Goal: Task Accomplishment & Management: Use online tool/utility

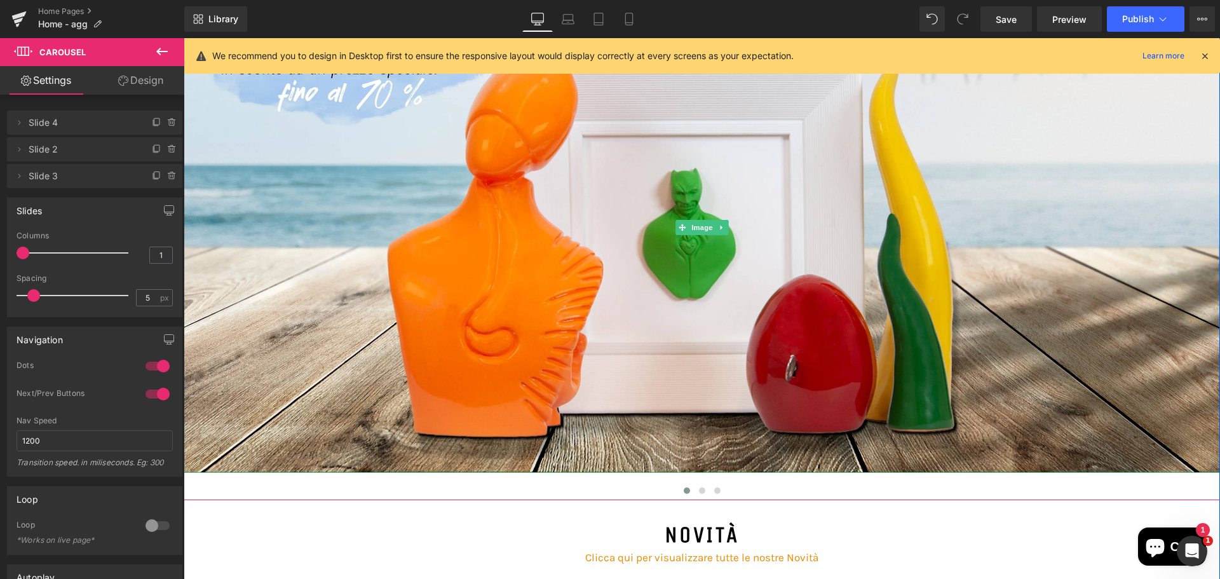
scroll to position [254, 0]
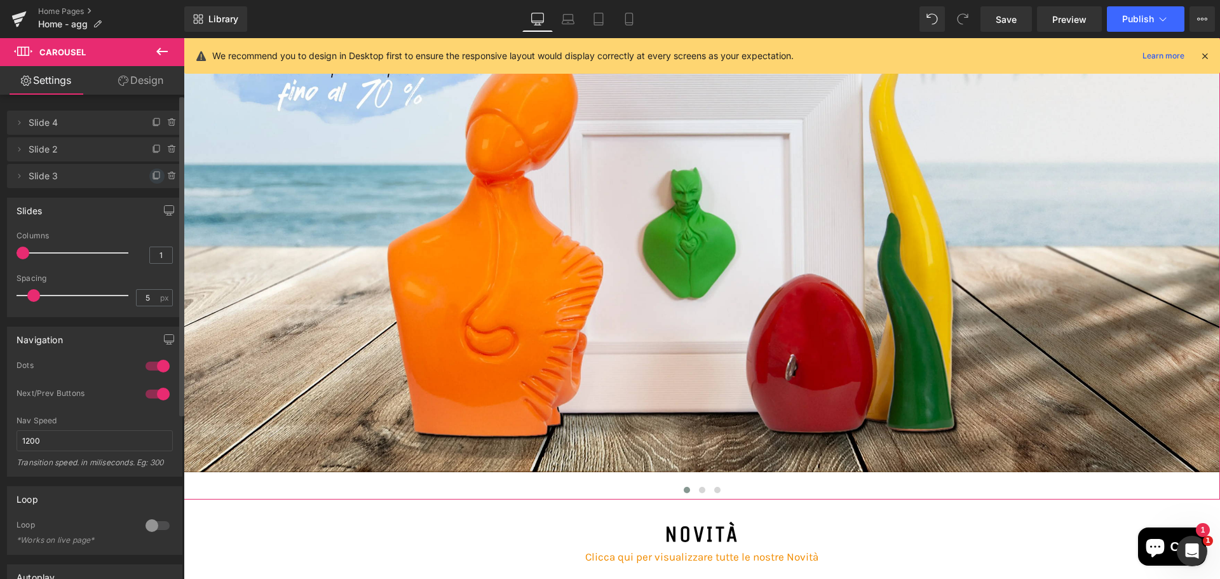
click at [152, 177] on icon at bounding box center [157, 176] width 10 height 10
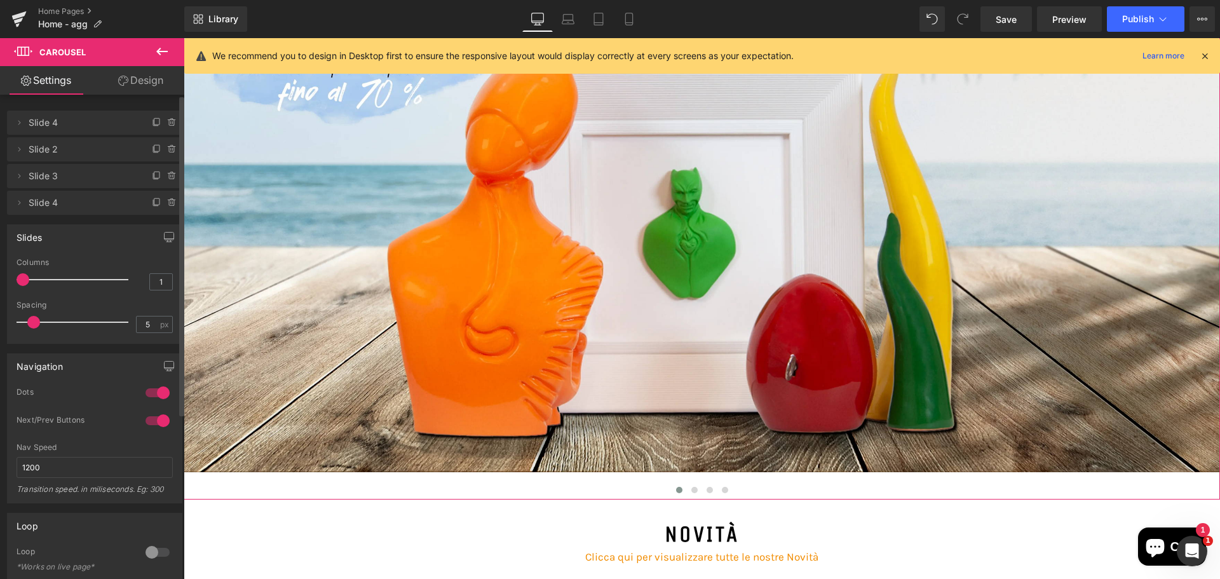
click at [83, 203] on span "Slide 4" at bounding box center [82, 203] width 107 height 24
click at [1185, 245] on button "›" at bounding box center [1201, 241] width 38 height 38
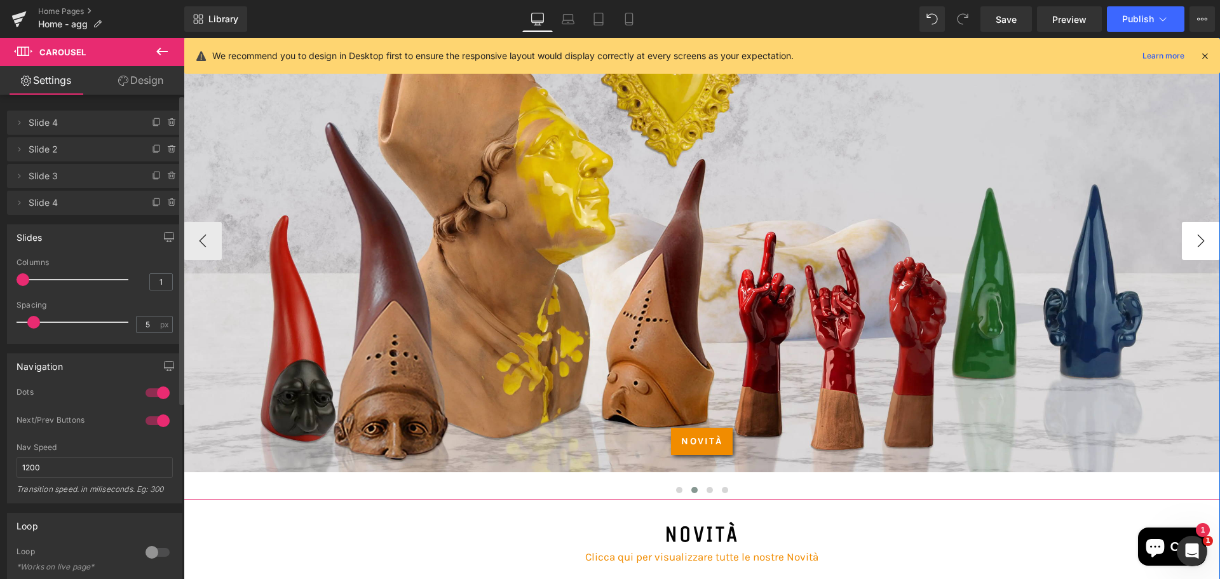
click at [1185, 245] on button "›" at bounding box center [1201, 241] width 38 height 38
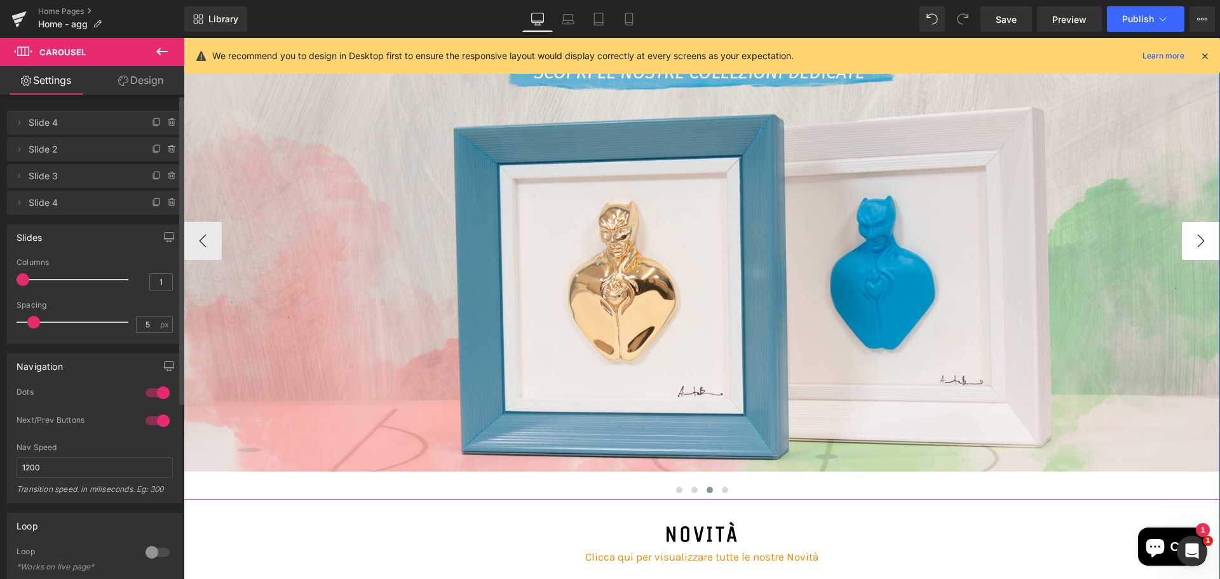
click at [1185, 245] on button "›" at bounding box center [1201, 241] width 38 height 38
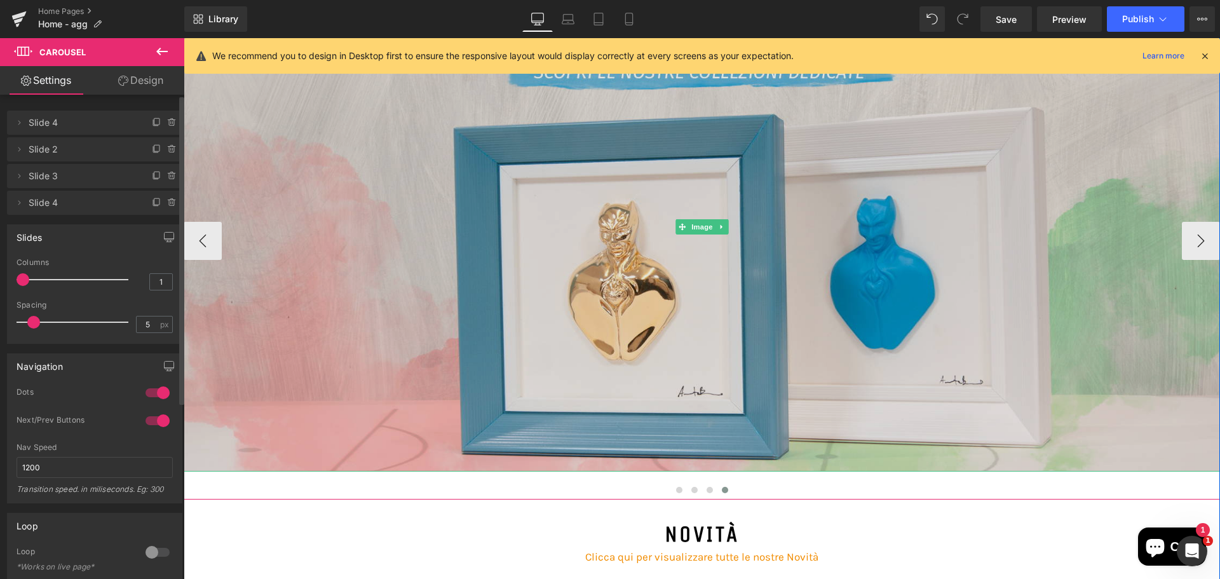
click at [949, 249] on img at bounding box center [702, 226] width 1037 height 489
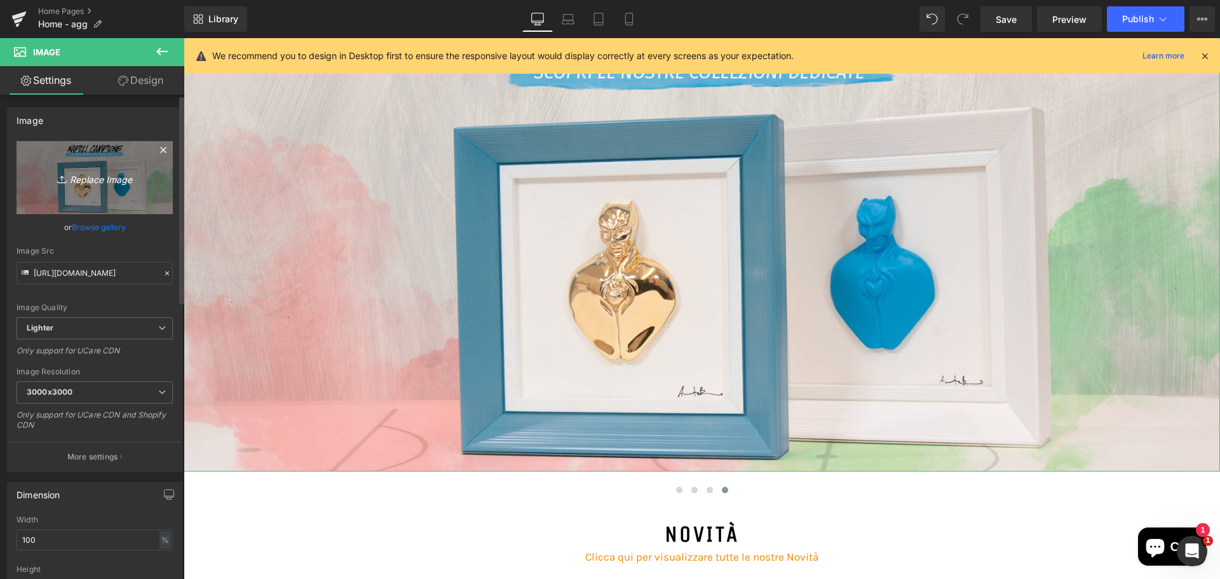
click at [69, 169] on link "Replace Image" at bounding box center [95, 177] width 156 height 73
type input "C:\fakepath\banner-promosangennaro-DEF.jpg"
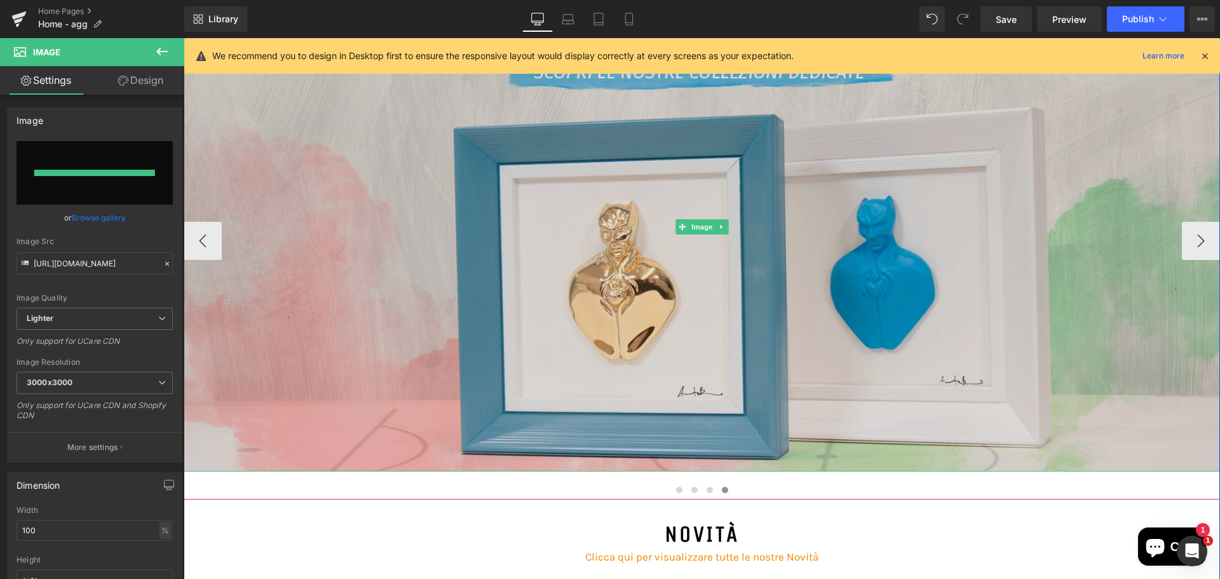
type input "[URL][DOMAIN_NAME]"
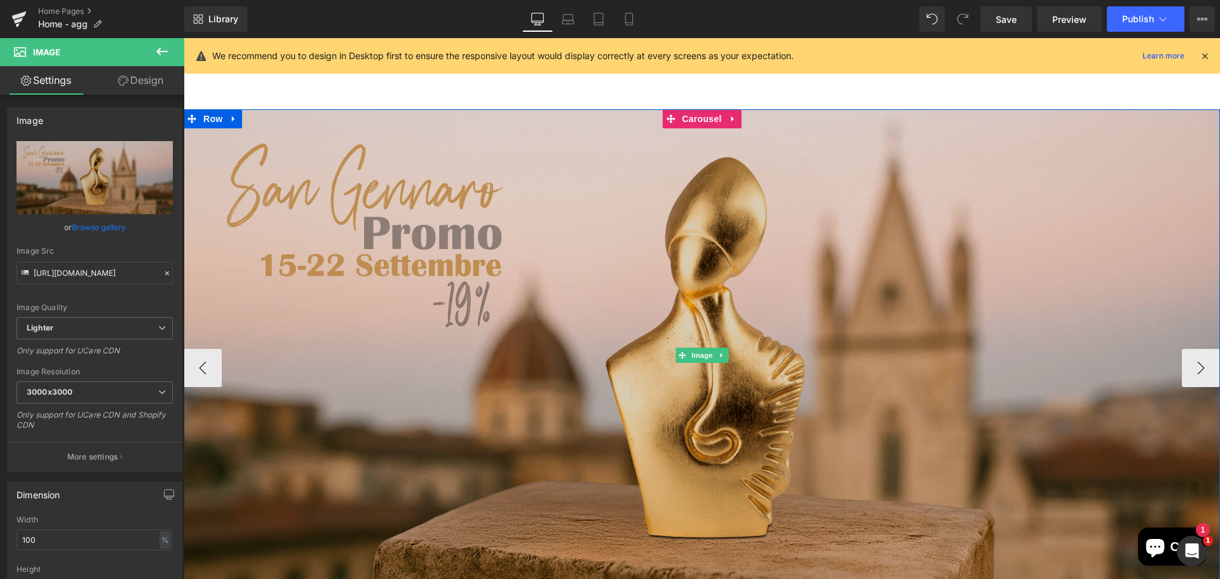
scroll to position [0, 0]
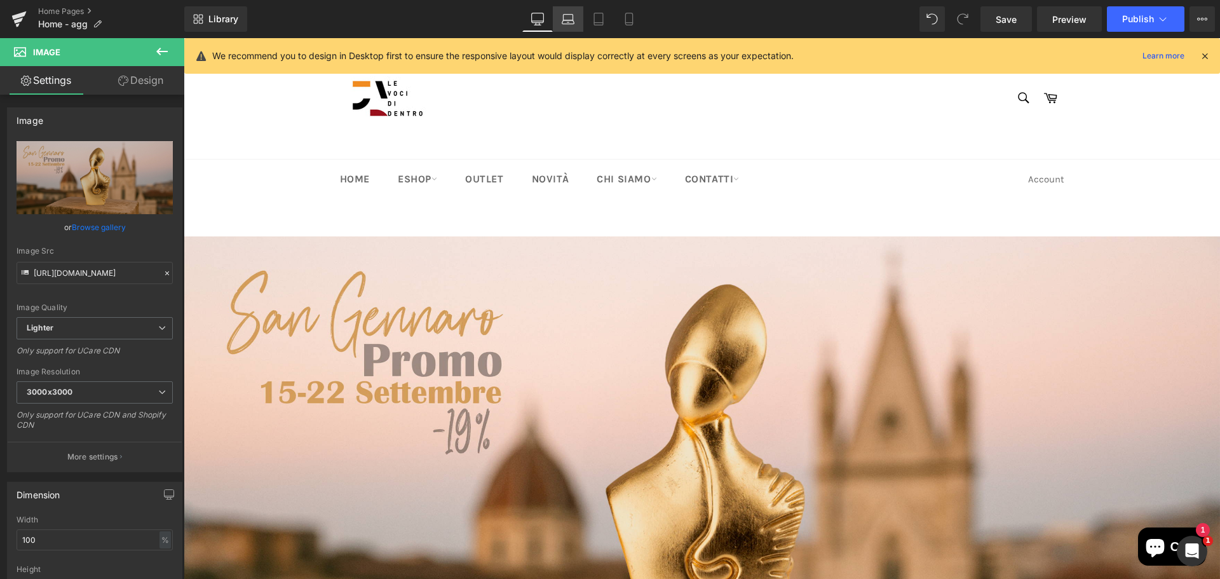
click at [569, 25] on link "Laptop" at bounding box center [568, 18] width 31 height 25
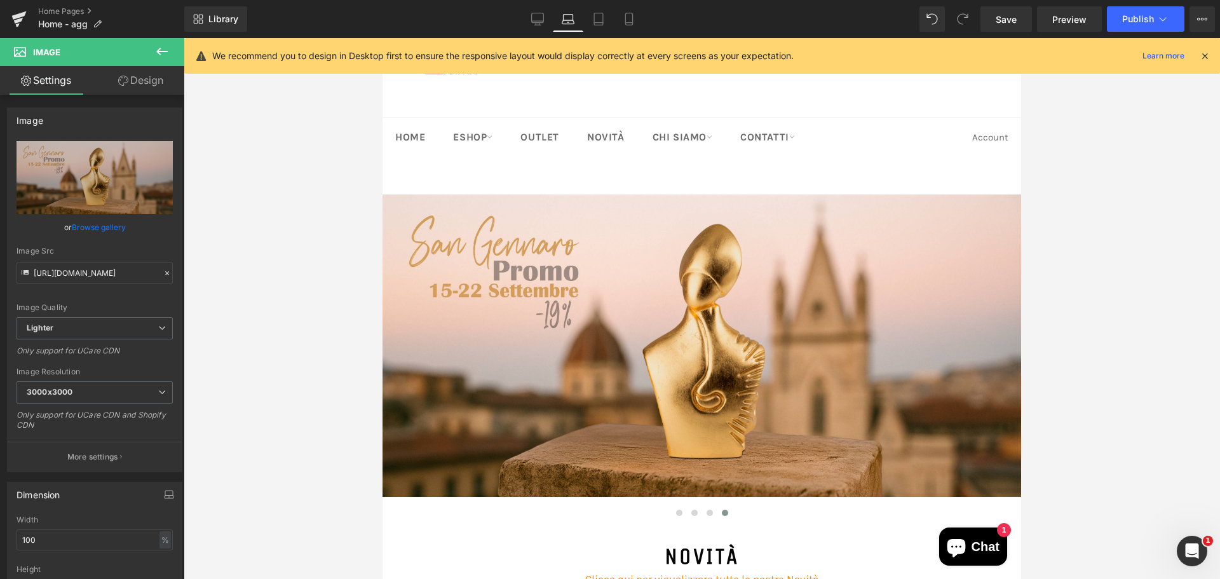
scroll to position [64, 0]
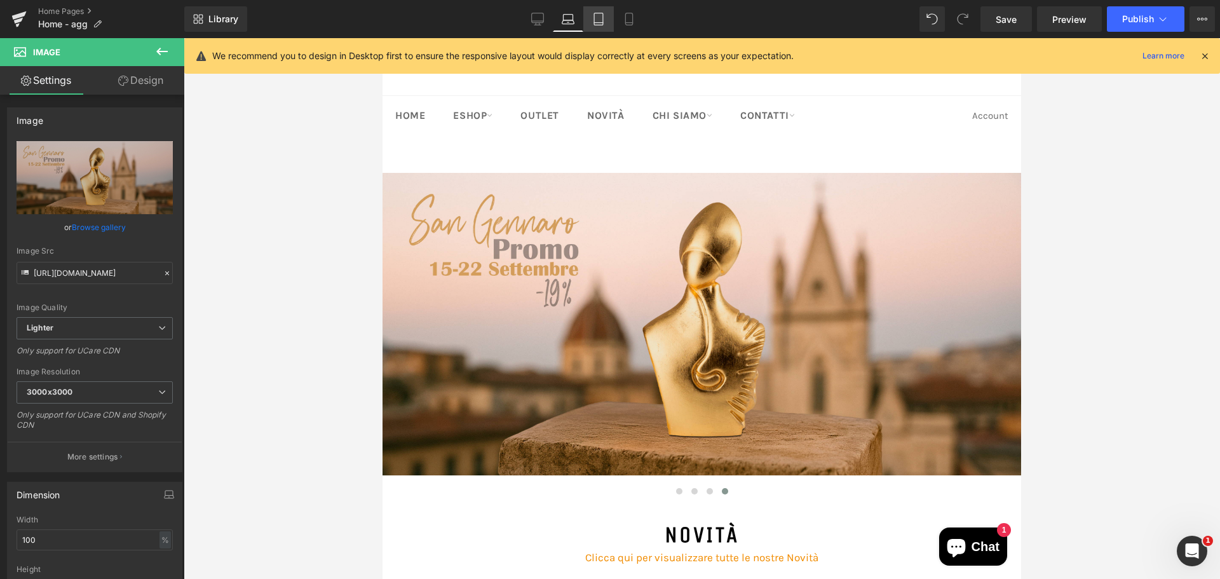
click at [596, 28] on link "Tablet" at bounding box center [598, 18] width 31 height 25
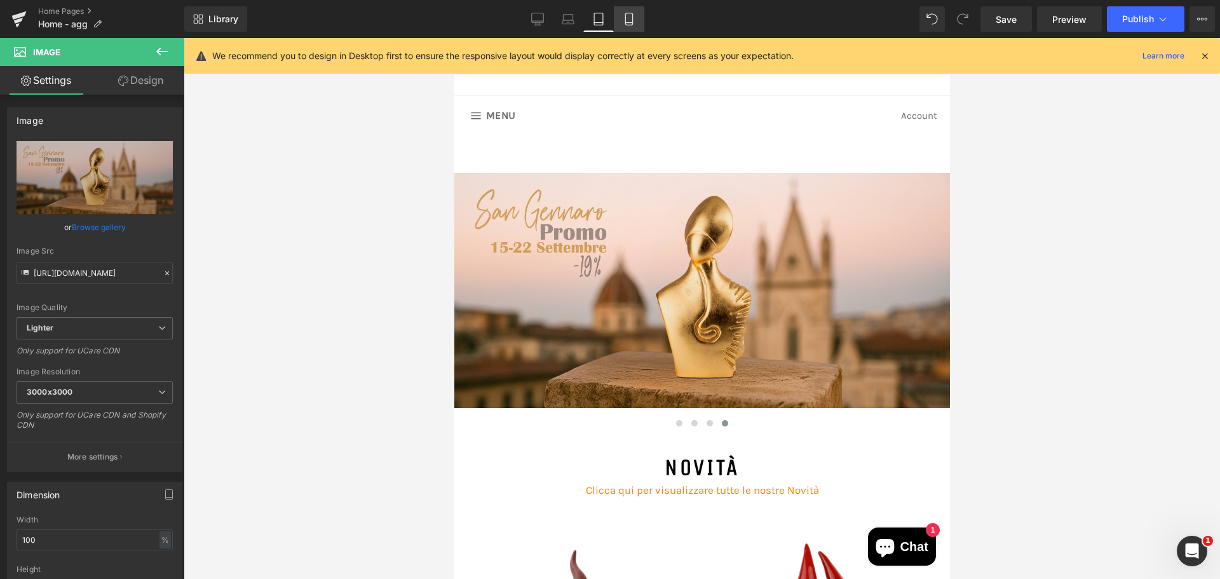
click at [626, 27] on link "Mobile" at bounding box center [629, 18] width 31 height 25
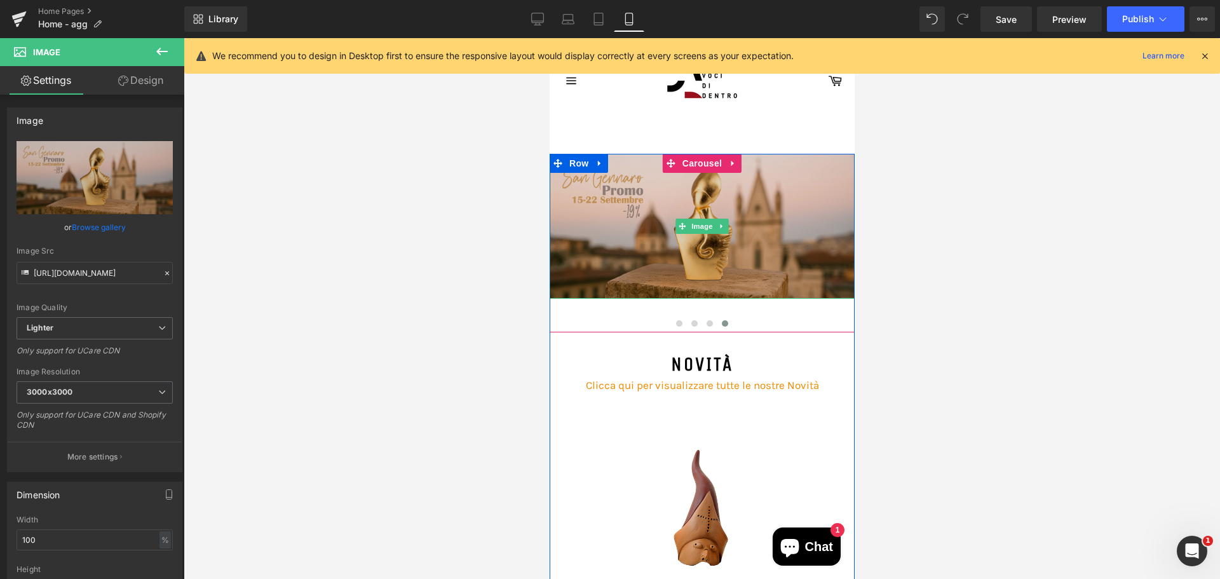
scroll to position [0, 0]
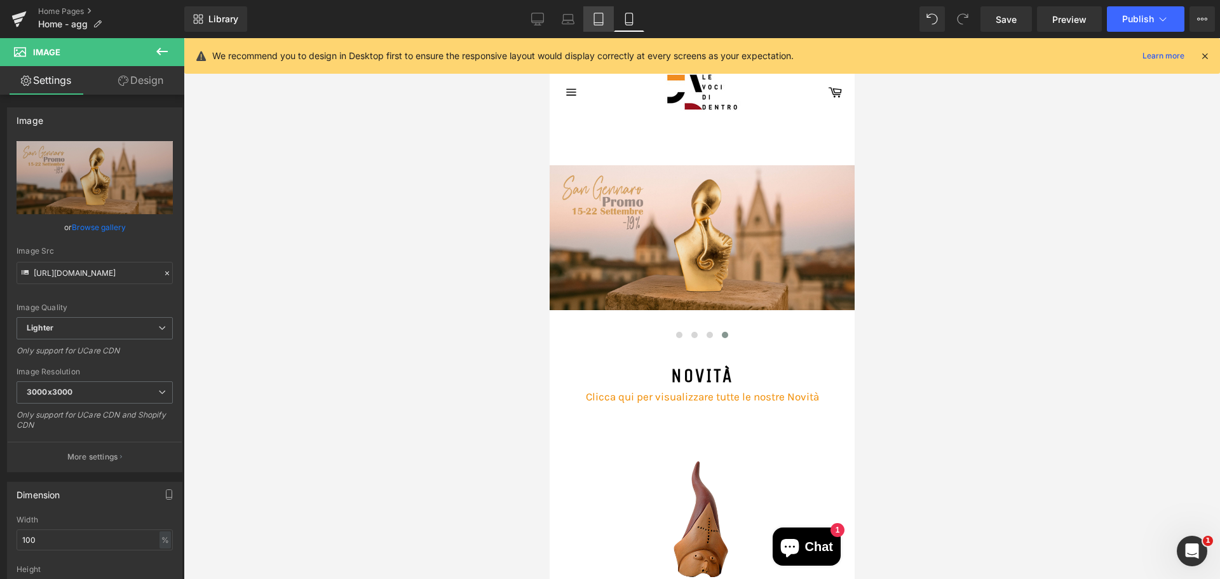
click at [601, 27] on link "Tablet" at bounding box center [598, 18] width 31 height 25
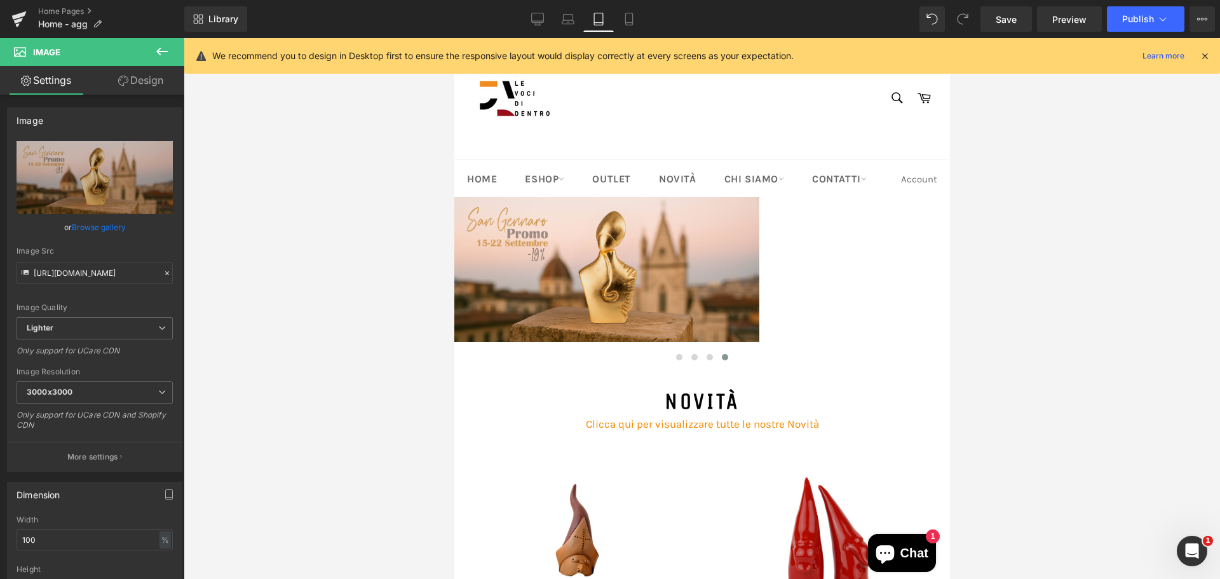
scroll to position [32, 0]
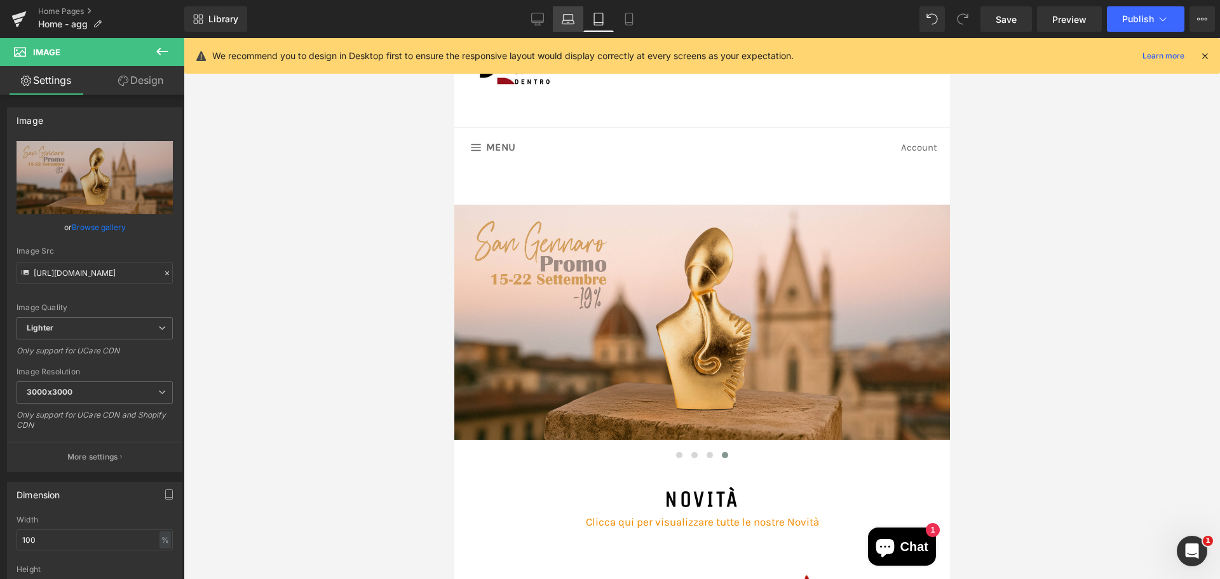
click at [580, 26] on link "Laptop" at bounding box center [568, 18] width 31 height 25
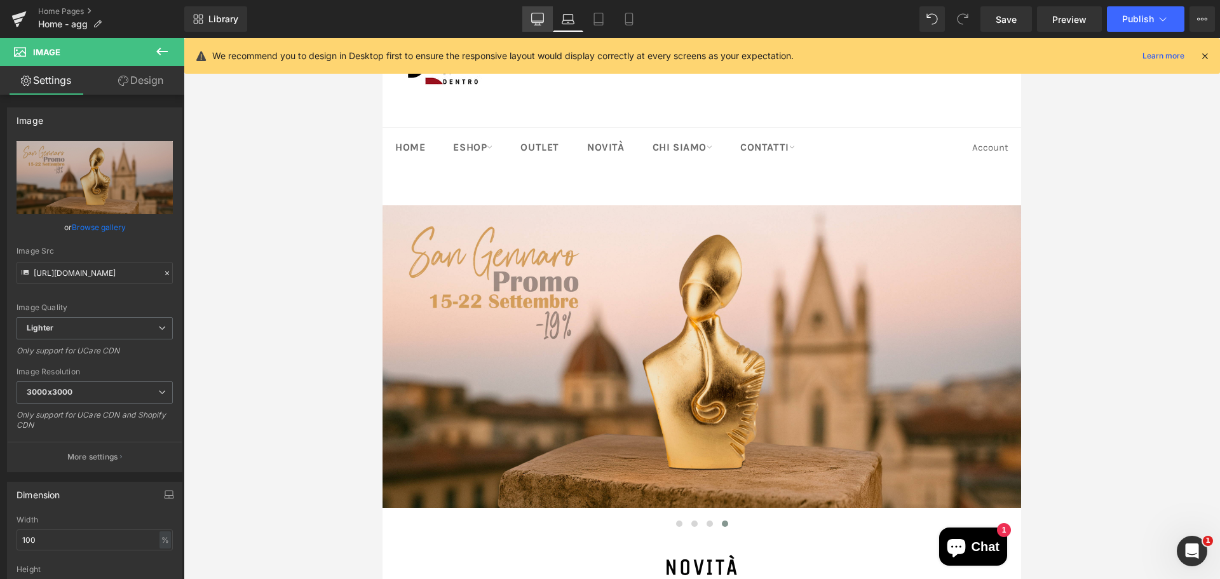
click at [536, 22] on icon at bounding box center [537, 19] width 13 height 13
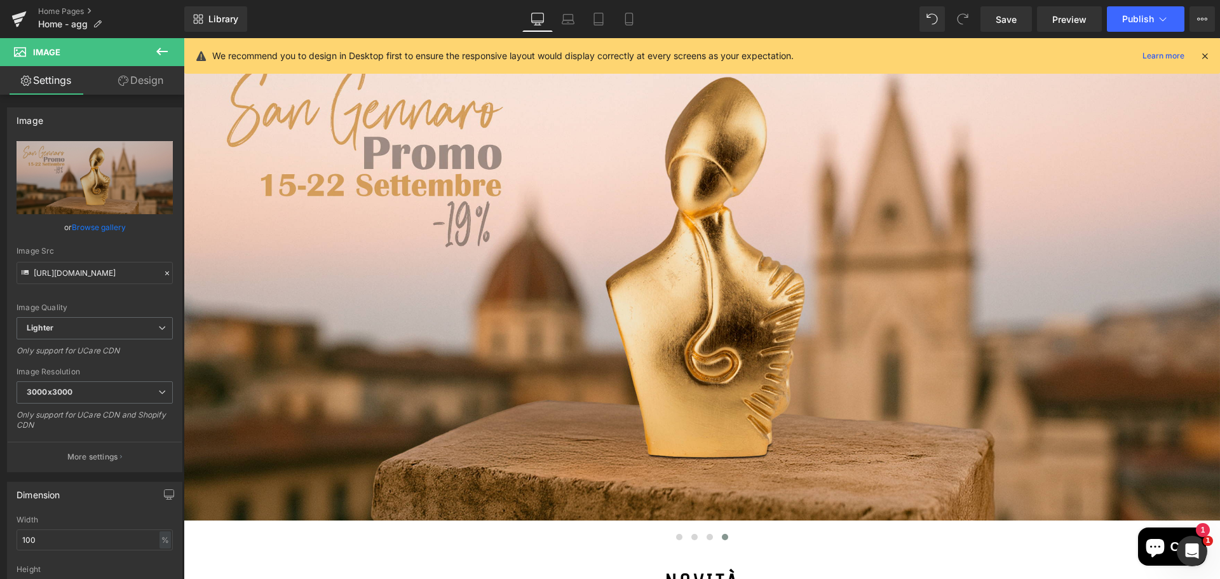
scroll to position [0, 0]
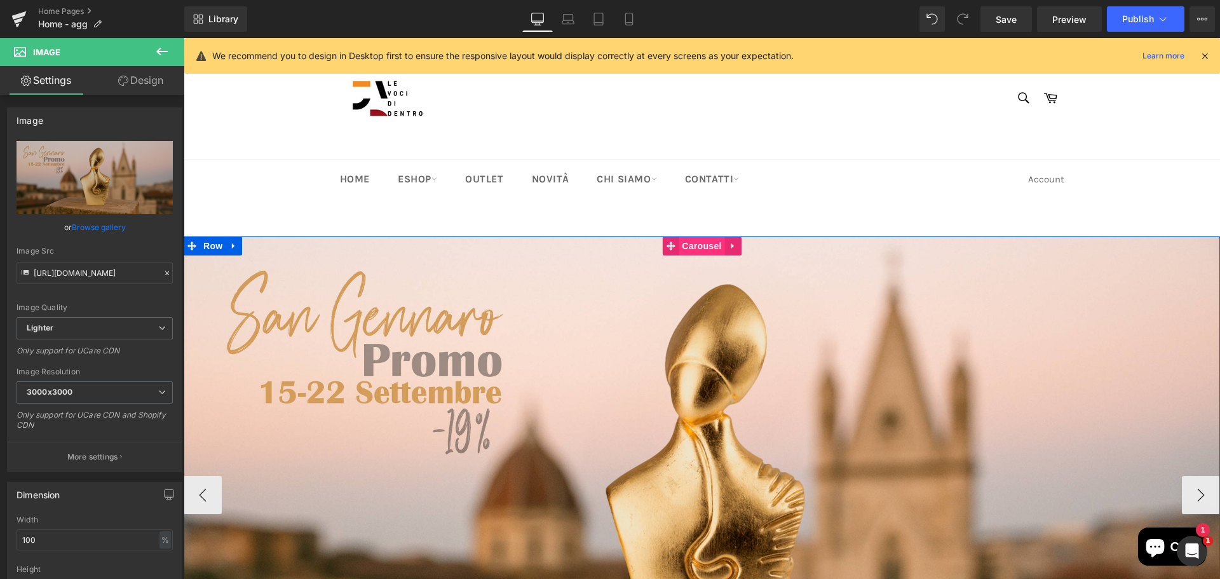
click at [693, 249] on span "Carousel" at bounding box center [702, 245] width 46 height 19
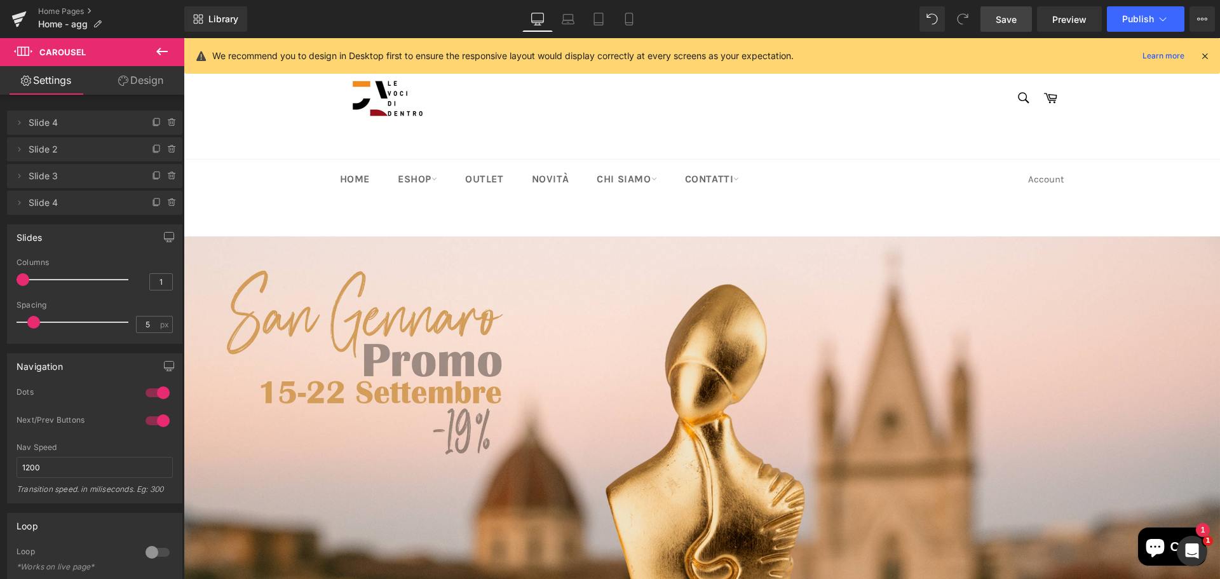
drag, startPoint x: 1002, startPoint y: 25, endPoint x: 610, endPoint y: 254, distance: 453.8
click at [1002, 25] on span "Save" at bounding box center [1006, 19] width 21 height 13
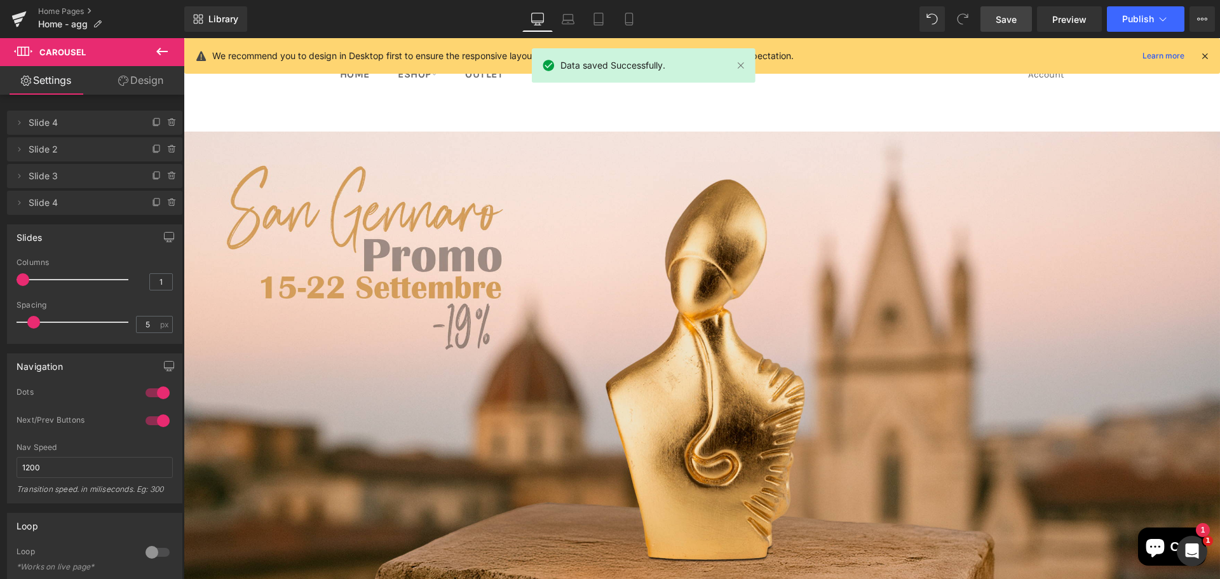
scroll to position [127, 0]
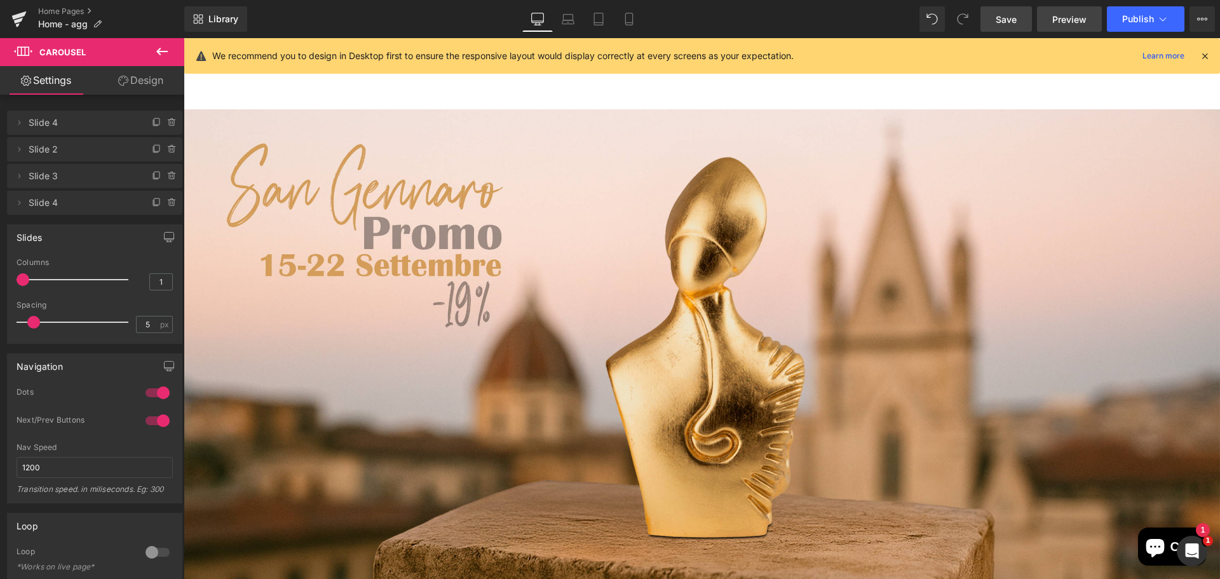
click at [1075, 17] on span "Preview" at bounding box center [1070, 19] width 34 height 13
